Goal: Communication & Community: Answer question/provide support

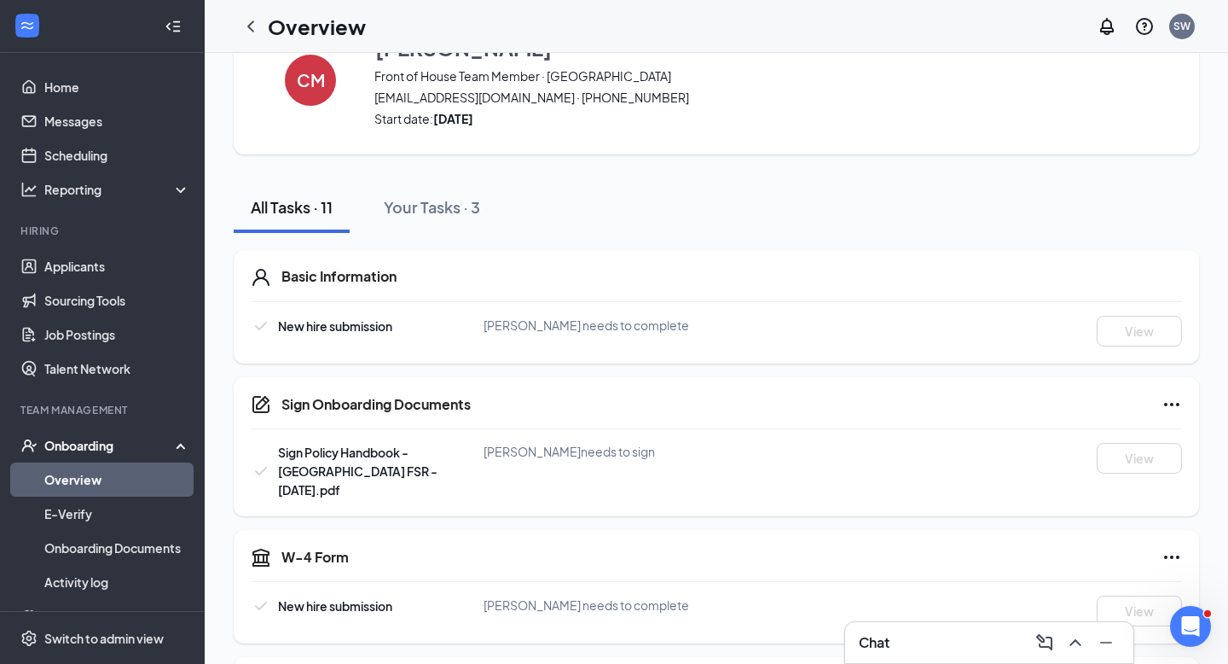
scroll to position [82, 0]
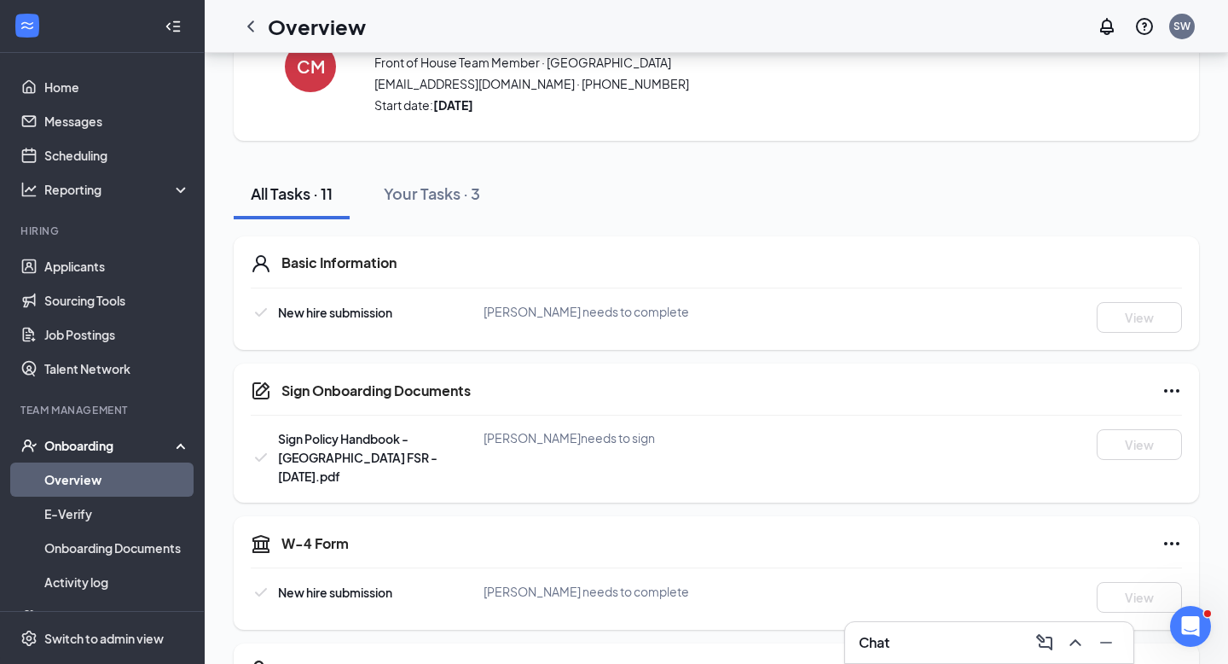
click at [876, 637] on h3 "Chat" at bounding box center [874, 642] width 31 height 19
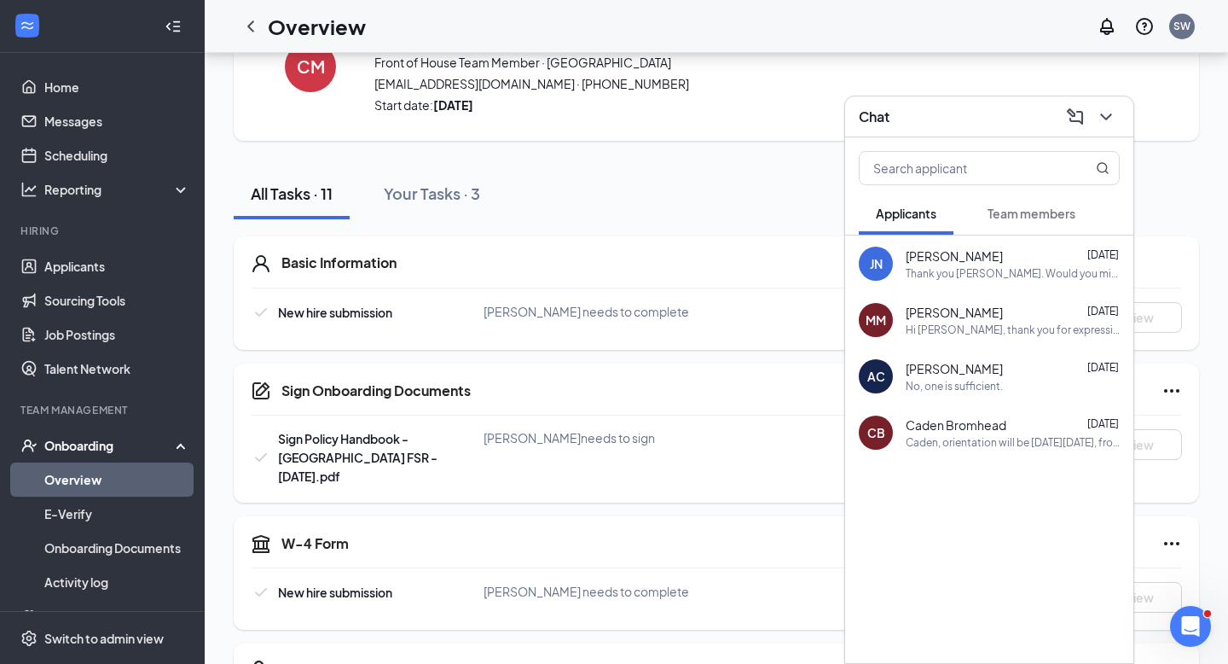
click at [1053, 206] on span "Team members" at bounding box center [1032, 213] width 88 height 15
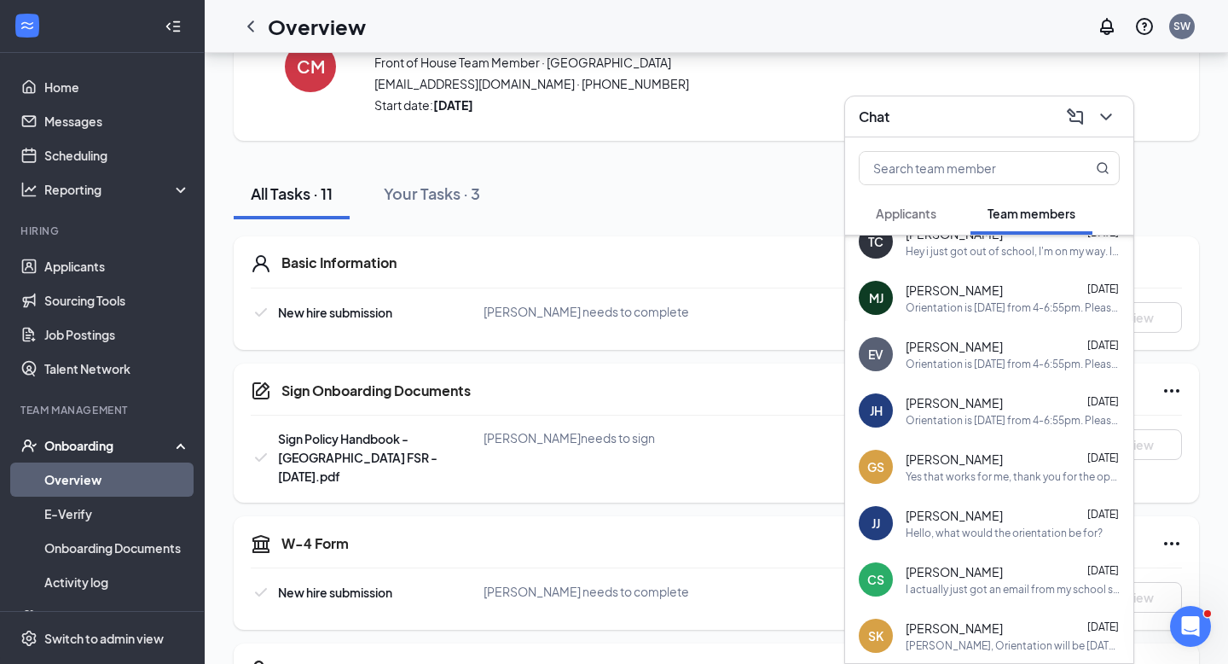
scroll to position [1216, 0]
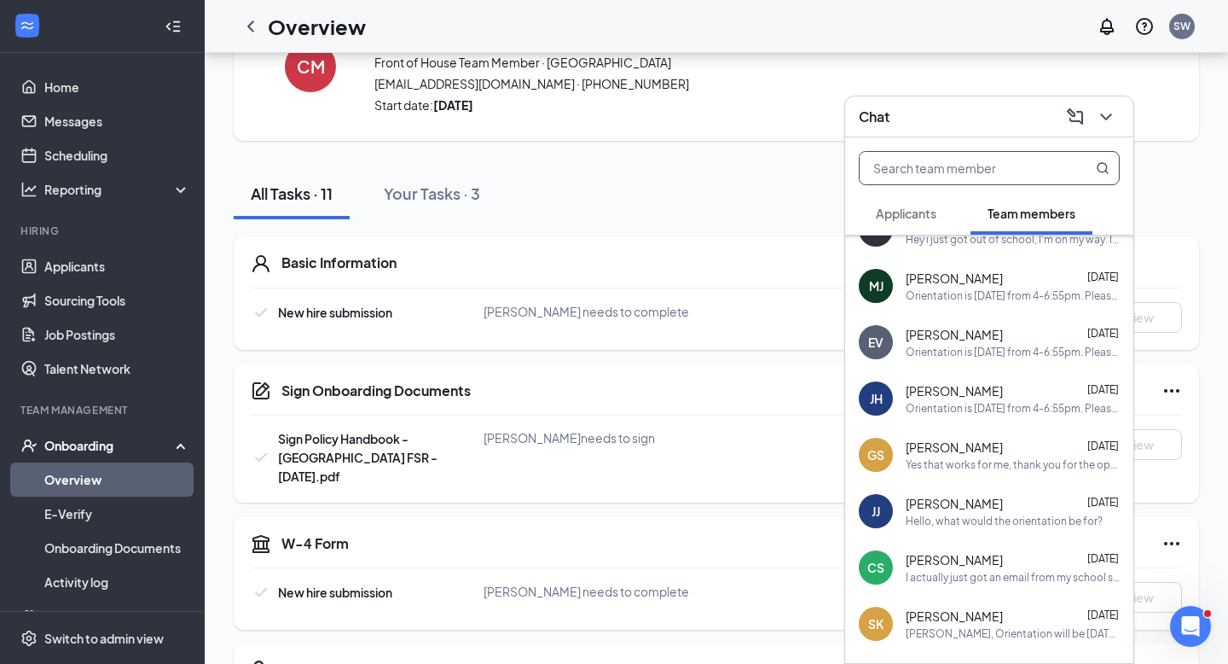
click at [1020, 168] on input "text" at bounding box center [961, 168] width 202 height 32
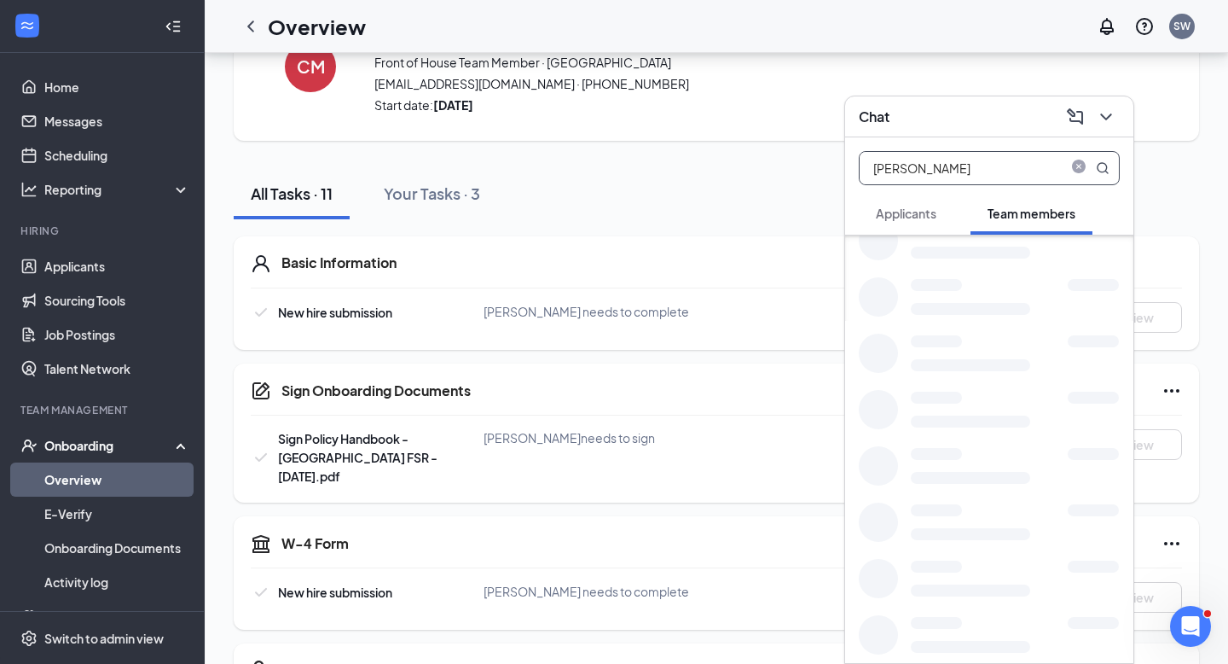
scroll to position [0, 0]
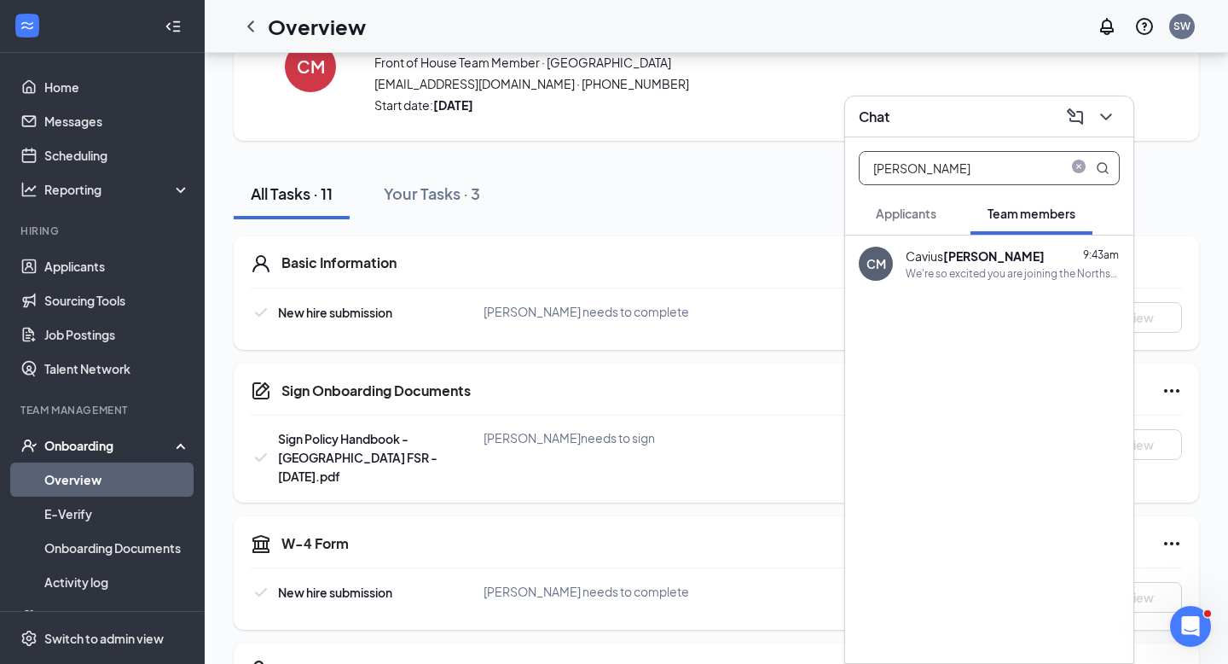
type input "Moss"
click at [940, 259] on div "Cavius Moss" at bounding box center [975, 255] width 139 height 17
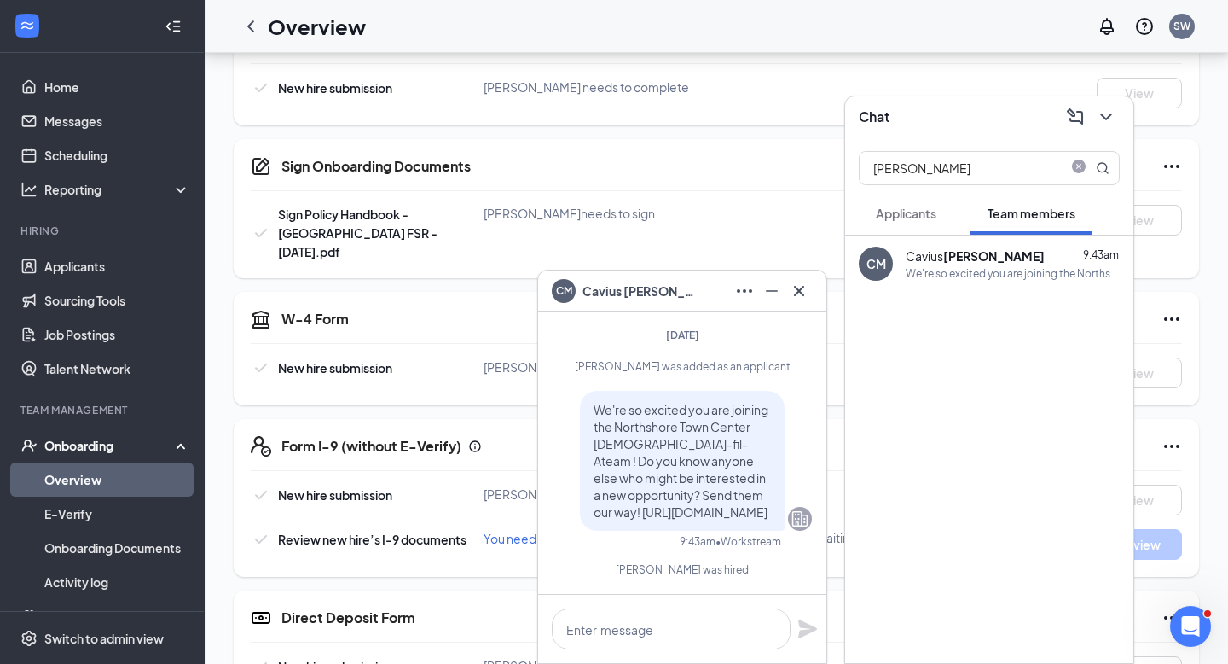
scroll to position [310, 0]
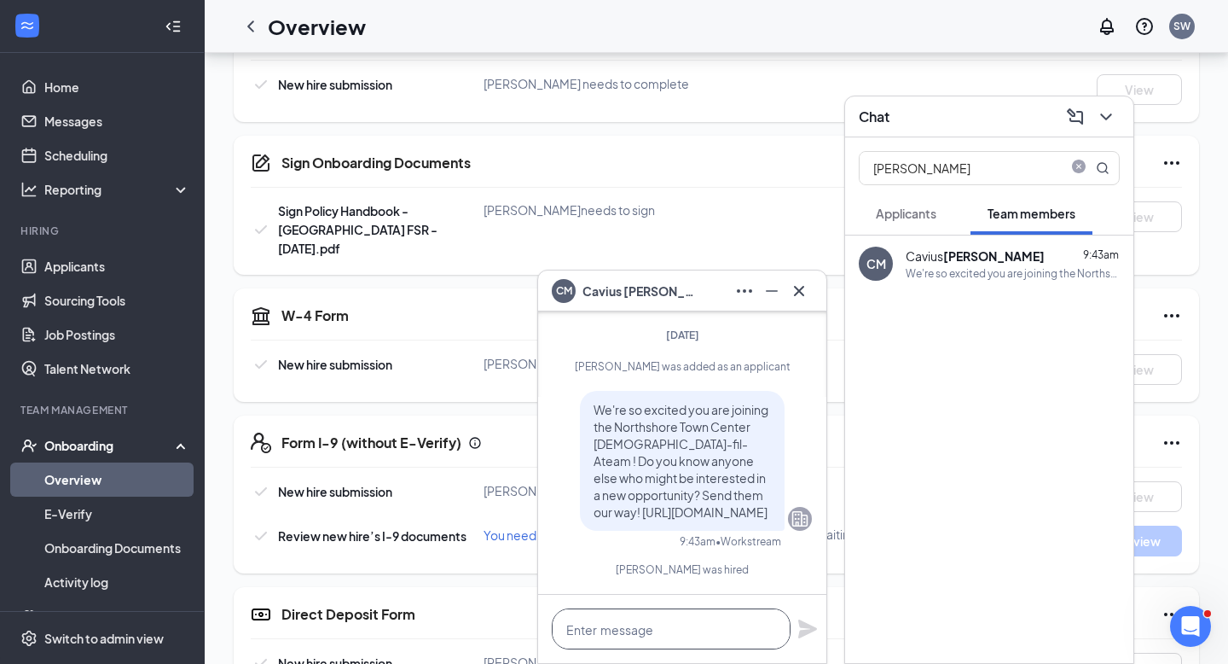
click at [620, 629] on textarea at bounding box center [671, 628] width 239 height 41
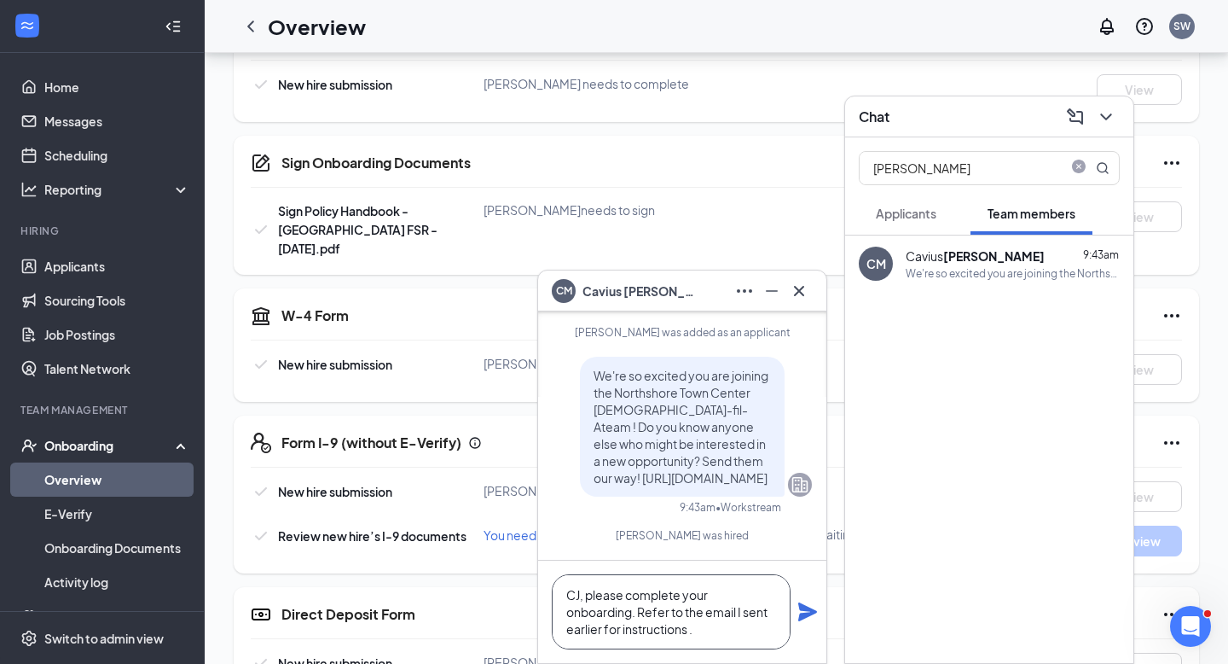
click at [706, 616] on textarea "CJ, please complete your onboarding. Refer to the email I sent earlier for inst…" at bounding box center [671, 611] width 239 height 75
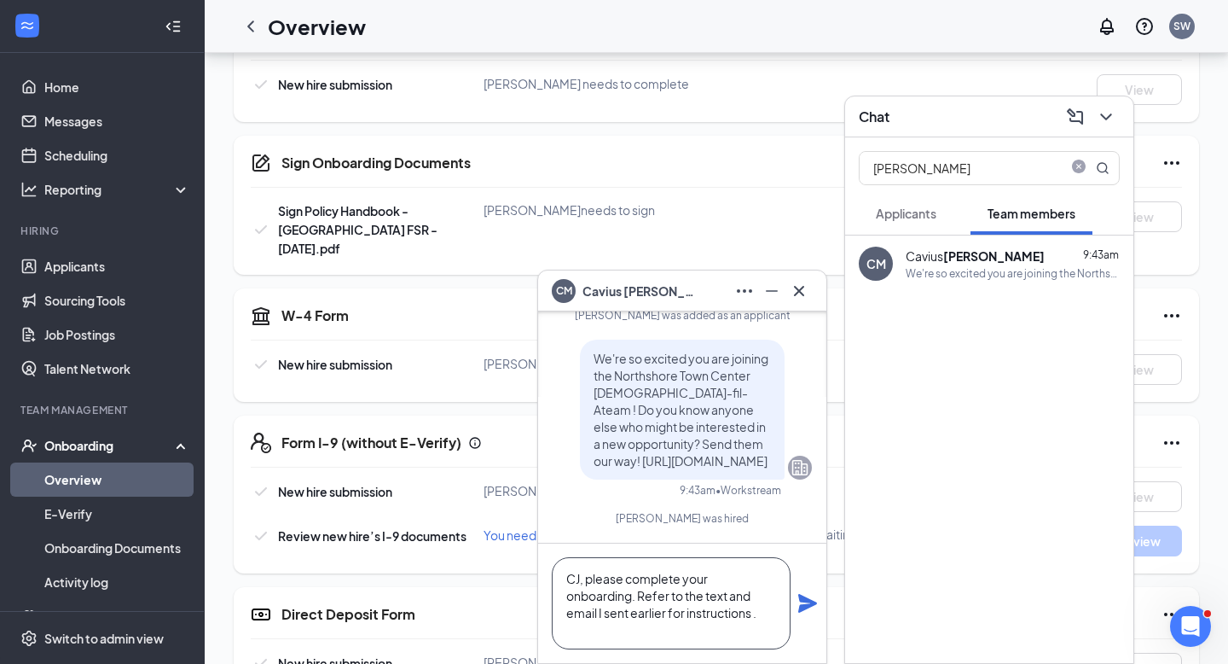
scroll to position [0, 0]
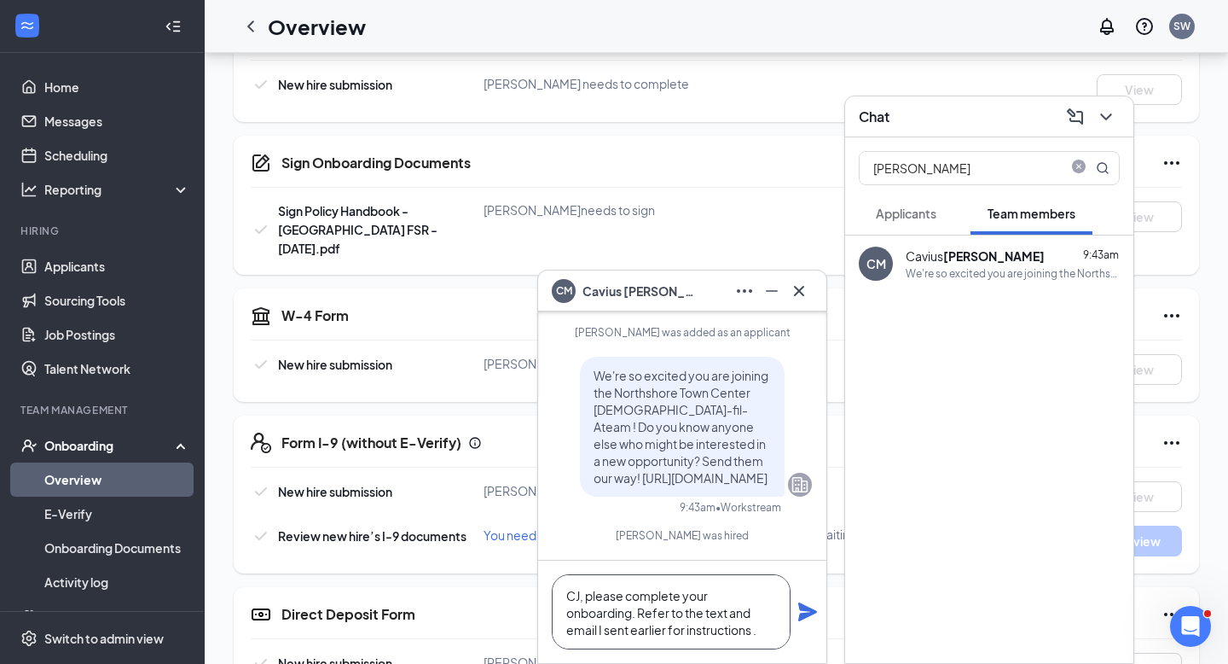
type textarea "CJ, please complete your onboarding. Refer to the text and email I sent earlier…"
click at [804, 613] on icon "Plane" at bounding box center [807, 611] width 19 height 19
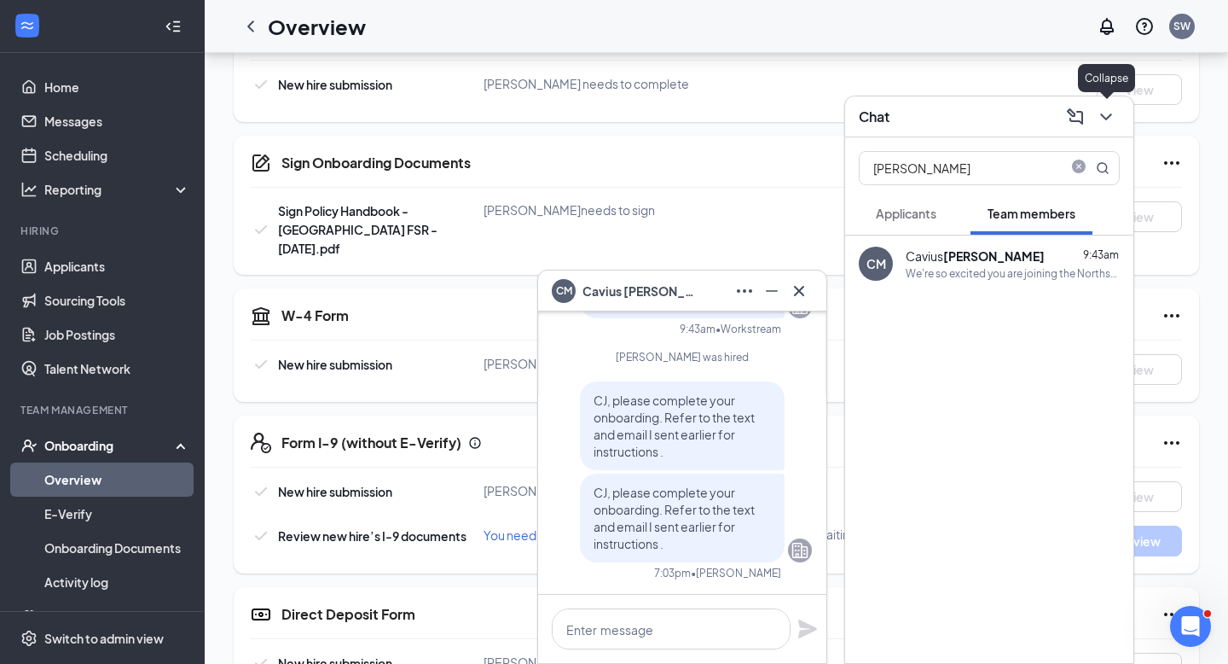
click at [1107, 113] on icon "ChevronDown" at bounding box center [1106, 117] width 20 height 20
